Goal: Task Accomplishment & Management: Manage account settings

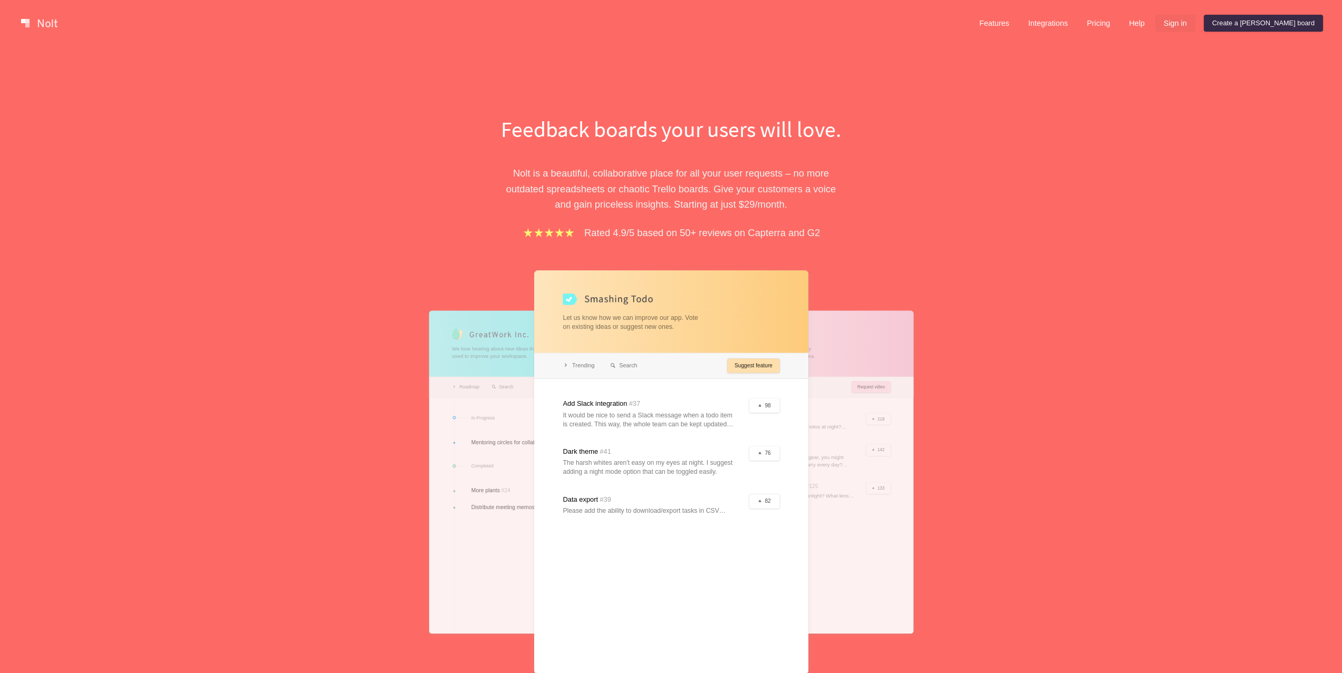
click at [1195, 23] on link "Sign in" at bounding box center [1175, 23] width 40 height 17
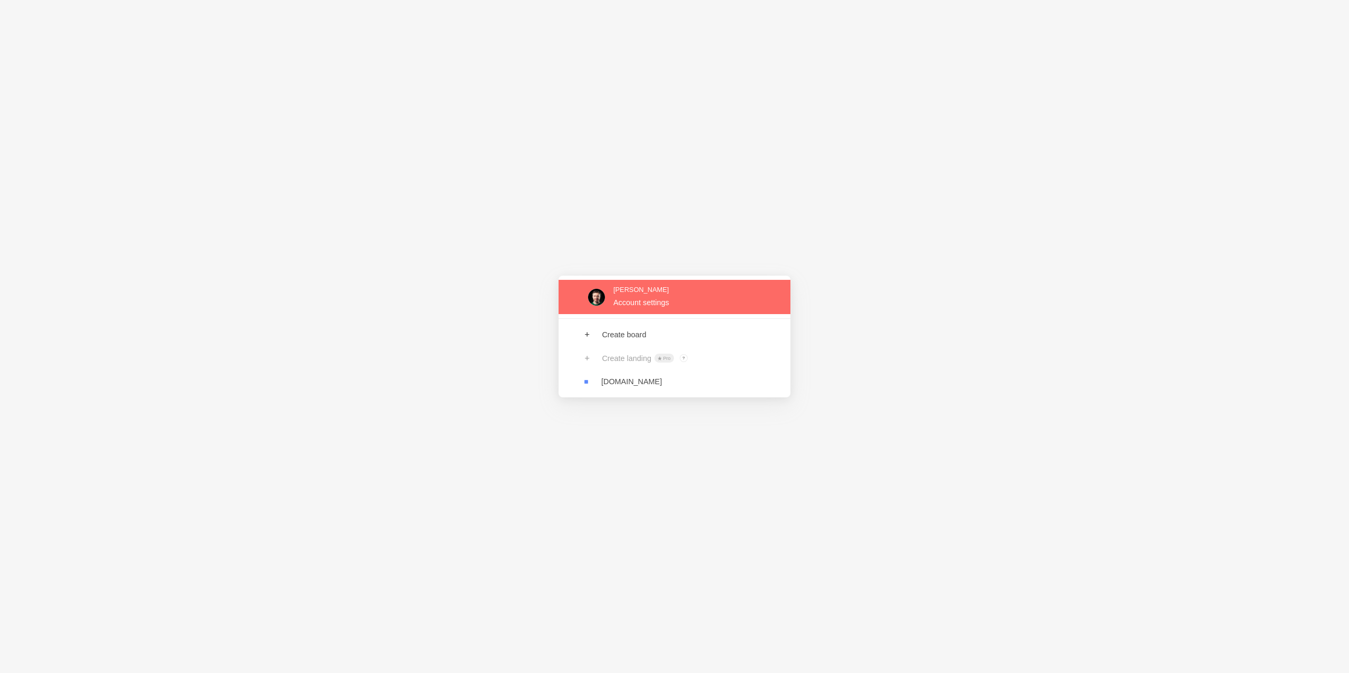
click at [695, 302] on link at bounding box center [675, 297] width 232 height 34
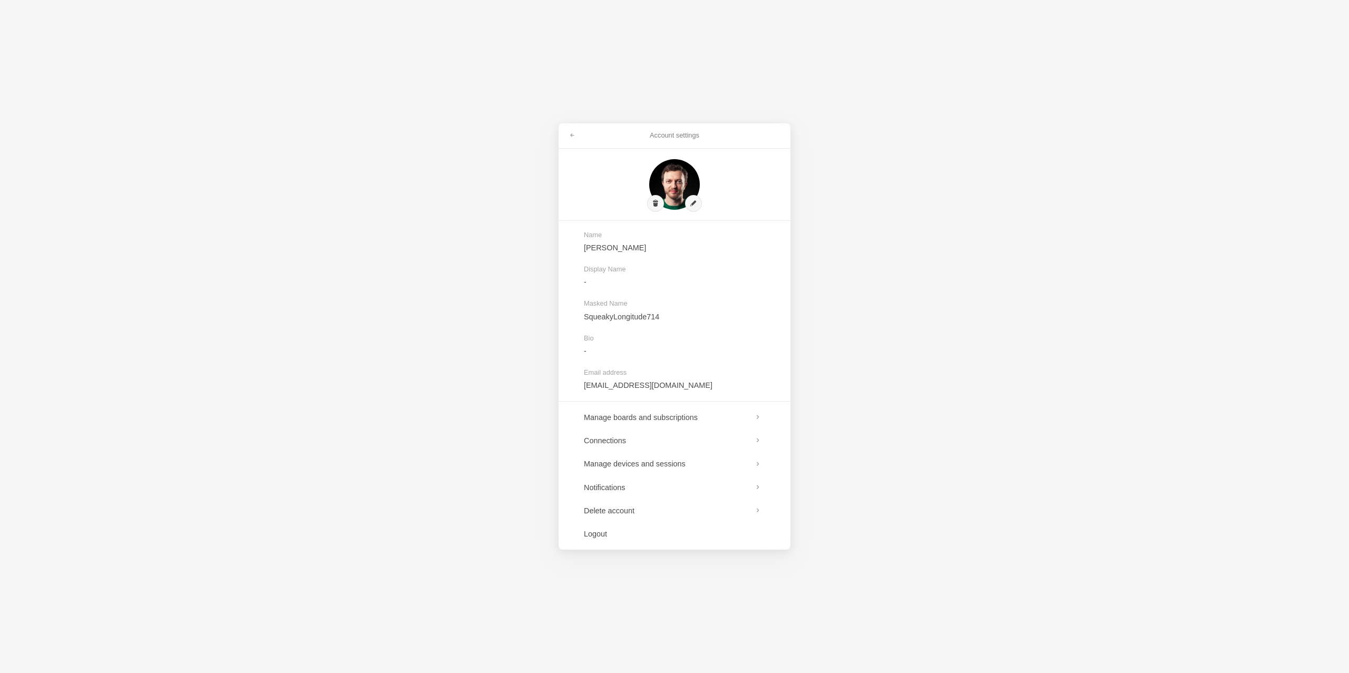
click at [840, 326] on div "Account settings Name [PERSON_NAME] Display Name - Masked Name SqueakyLongitude…" at bounding box center [674, 336] width 1349 height 673
click at [569, 128] on link at bounding box center [572, 135] width 19 height 17
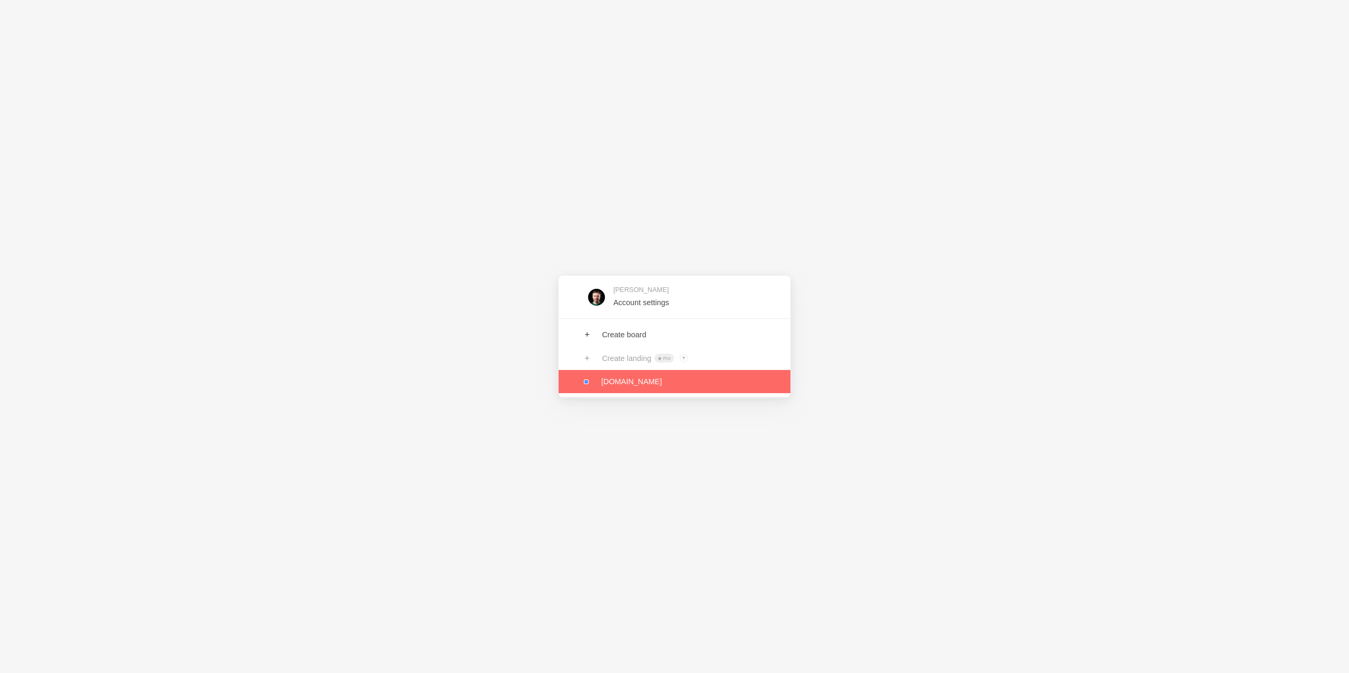
click at [634, 382] on link at bounding box center [675, 381] width 232 height 23
